Goal: Check status

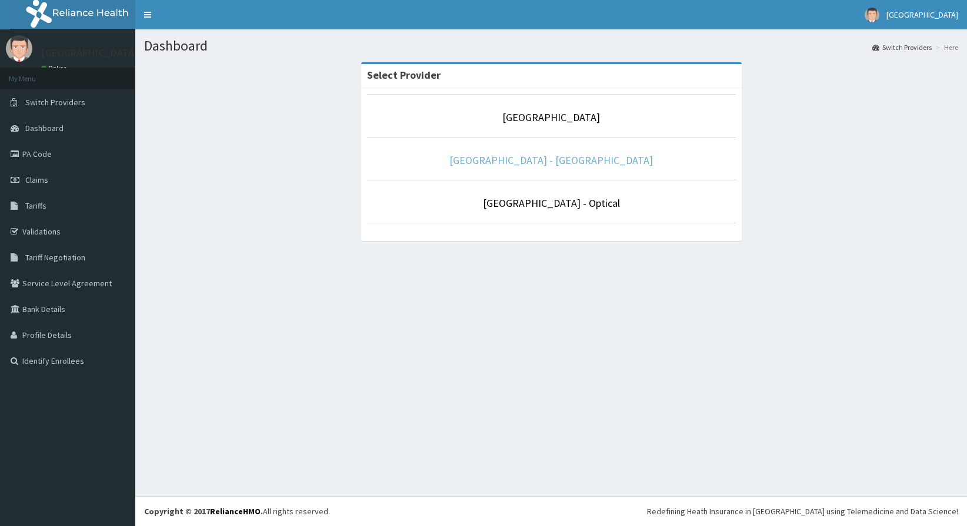
click at [576, 163] on link "[GEOGRAPHIC_DATA] - [GEOGRAPHIC_DATA]" at bounding box center [550, 160] width 203 height 14
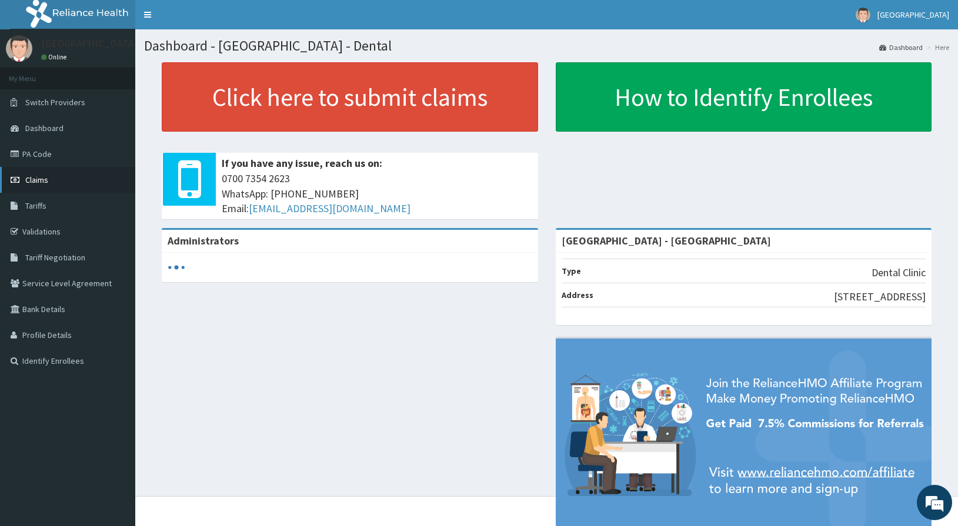
click at [31, 175] on span "Claims" at bounding box center [36, 180] width 23 height 11
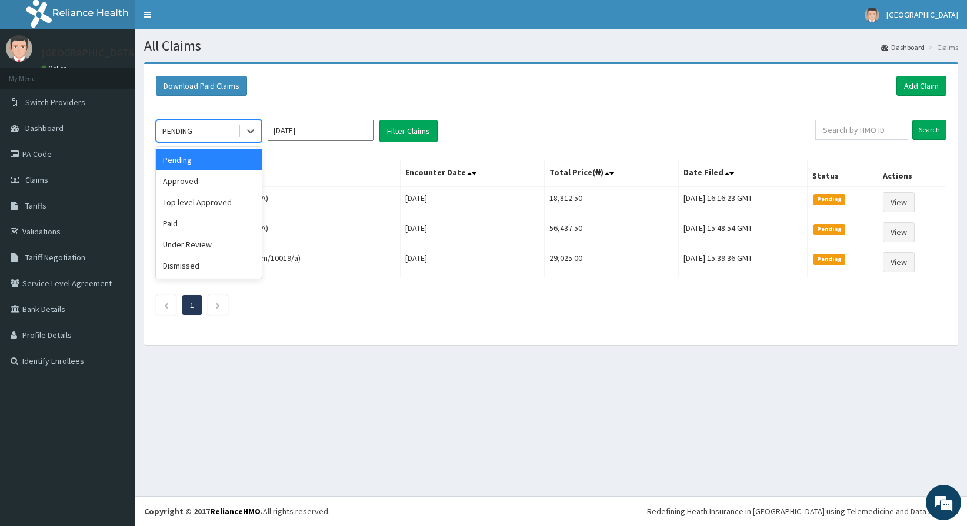
click at [224, 134] on div "PENDING" at bounding box center [197, 131] width 82 height 19
drag, startPoint x: 216, startPoint y: 183, endPoint x: 338, endPoint y: 161, distance: 124.4
click at [216, 183] on div "Approved" at bounding box center [209, 181] width 106 height 21
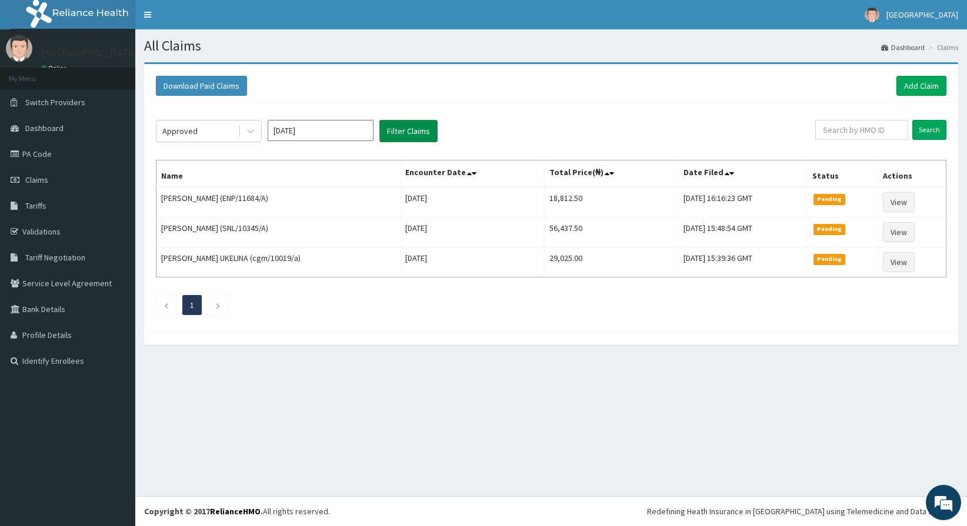
click at [408, 141] on button "Filter Claims" at bounding box center [408, 131] width 58 height 22
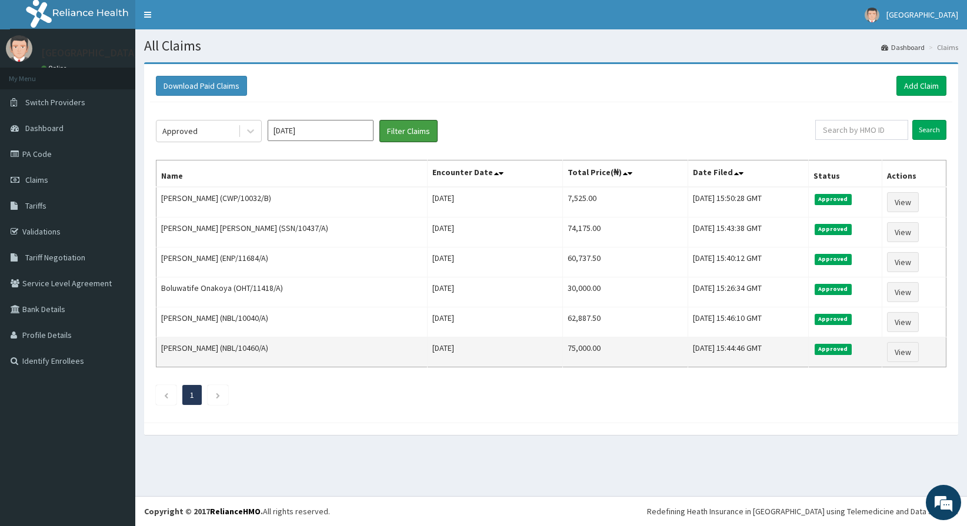
click at [379, 120] on button "Filter Claims" at bounding box center [408, 131] width 58 height 22
